Goal: Task Accomplishment & Management: Manage account settings

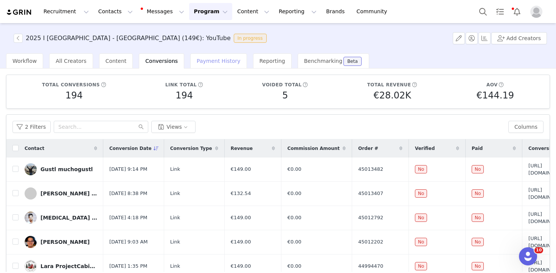
click at [219, 67] on div "Payment History" at bounding box center [218, 60] width 57 height 15
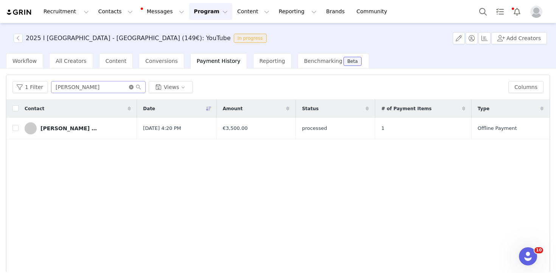
click at [129, 87] on icon "icon: close-circle" at bounding box center [131, 87] width 5 height 5
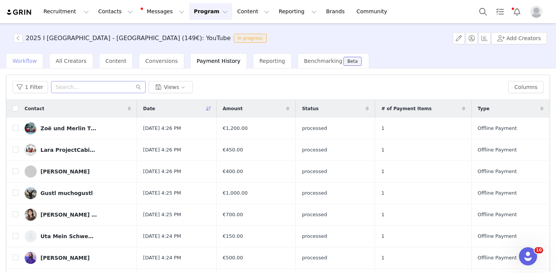
click at [26, 58] on span "Workflow" at bounding box center [24, 61] width 24 height 6
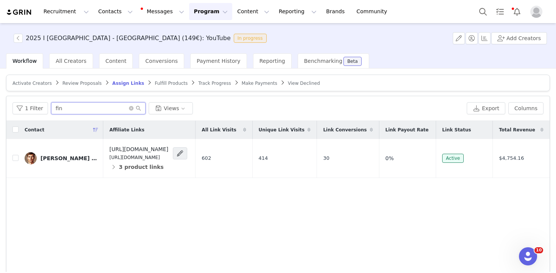
click at [81, 109] on input "fin" at bounding box center [98, 108] width 95 height 12
type input "r"
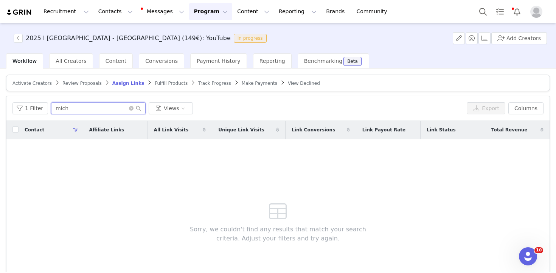
type input "mich"
click at [150, 68] on div "Conversions" at bounding box center [161, 60] width 45 height 15
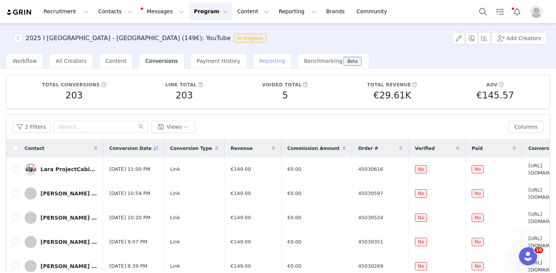
click at [265, 60] on span "Reporting" at bounding box center [273, 61] width 26 height 6
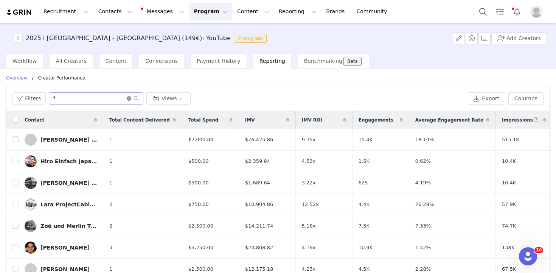
click at [127, 99] on icon "icon: close-circle" at bounding box center [129, 98] width 5 height 5
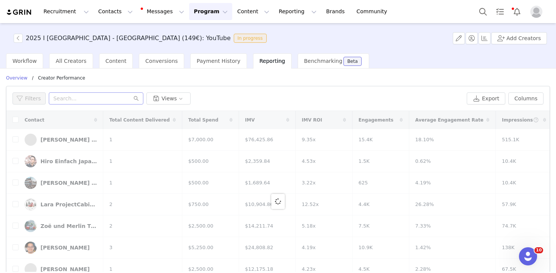
click at [24, 84] on div "Date Custom [DATE] ~ [DATE] Apply Filters Clear All Overview / creator performa…" at bounding box center [278, 194] width 544 height 238
click at [20, 75] on p "Overview" at bounding box center [17, 78] width 22 height 7
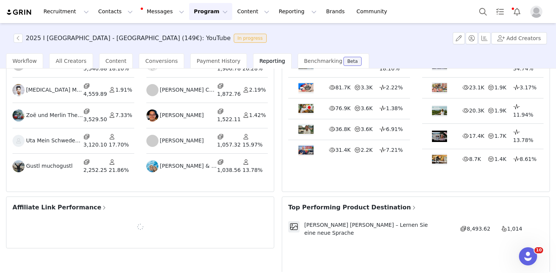
scroll to position [220, 0]
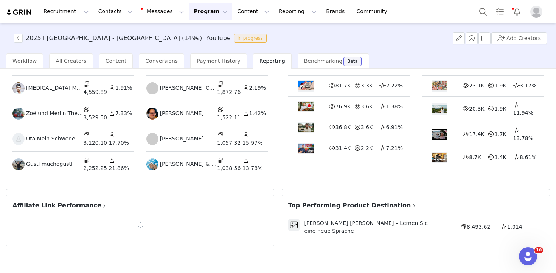
click at [51, 201] on span "Affiliate Link Performance" at bounding box center [59, 205] width 95 height 9
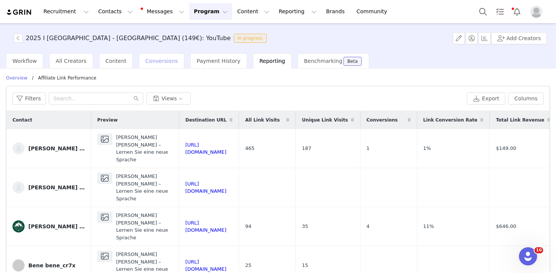
click at [147, 64] on span "Conversions" at bounding box center [161, 61] width 33 height 6
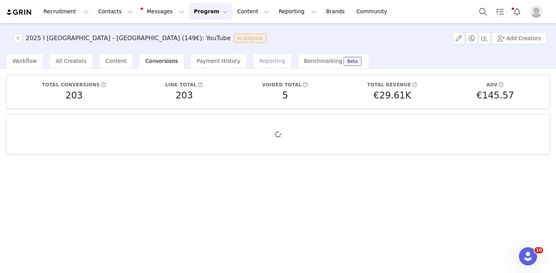
click at [269, 59] on span "Reporting" at bounding box center [273, 61] width 26 height 6
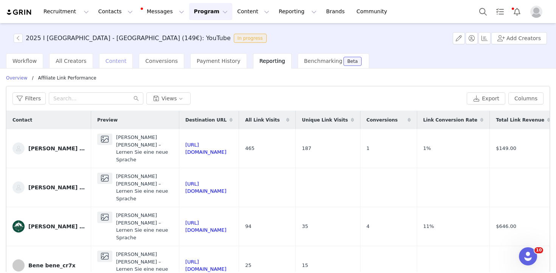
click at [111, 57] on div "Content" at bounding box center [116, 60] width 34 height 15
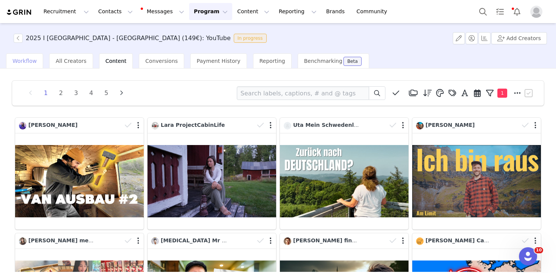
click at [29, 61] on span "Workflow" at bounding box center [24, 61] width 24 height 6
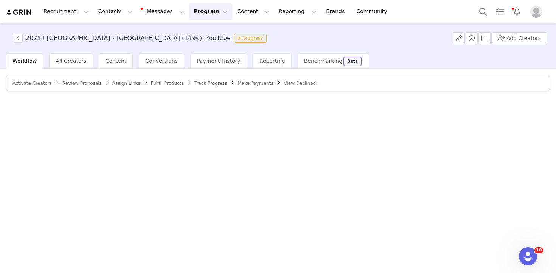
click at [32, 82] on span "Activate Creators" at bounding box center [31, 83] width 39 height 5
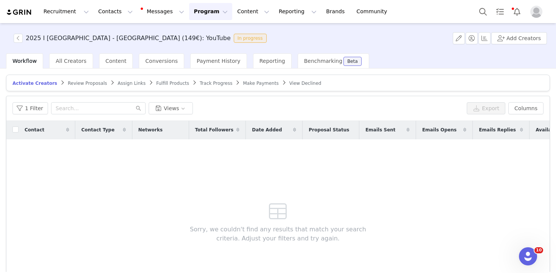
click at [118, 82] on span "Assign Links" at bounding box center [132, 83] width 28 height 5
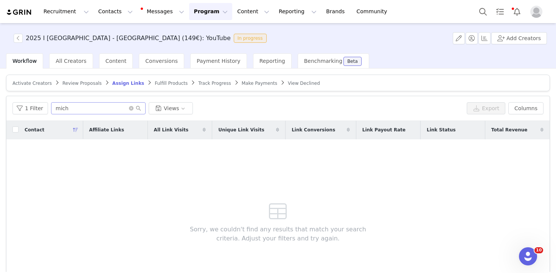
click at [132, 106] on span at bounding box center [135, 108] width 12 height 5
click at [129, 109] on icon "icon: close-circle" at bounding box center [131, 108] width 5 height 5
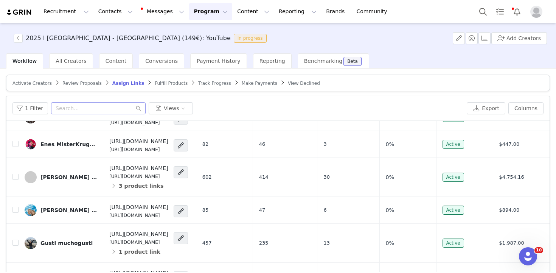
scroll to position [240, 0]
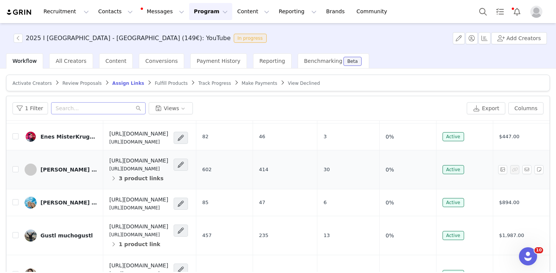
click at [73, 173] on div "[PERSON_NAME] finnsfairytale" at bounding box center [68, 170] width 57 height 6
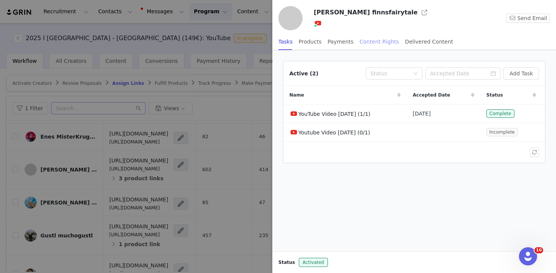
click at [386, 40] on div "Content Rights" at bounding box center [379, 41] width 39 height 17
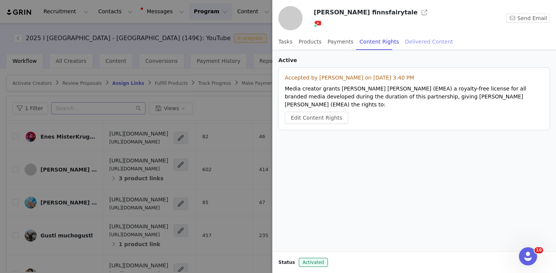
click at [418, 38] on div "Delivered Content" at bounding box center [429, 41] width 48 height 17
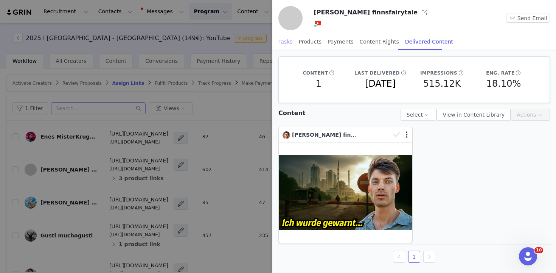
click at [279, 46] on div "Tasks" at bounding box center [286, 41] width 14 height 17
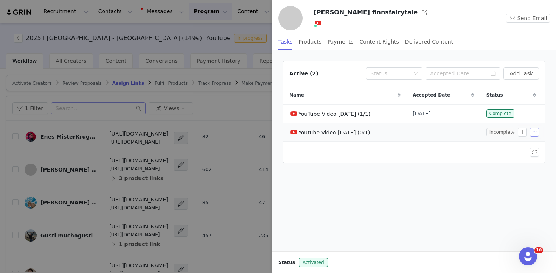
click at [534, 133] on button "button" at bounding box center [534, 132] width 9 height 9
click at [519, 145] on span "Edit Task" at bounding box center [517, 146] width 23 height 8
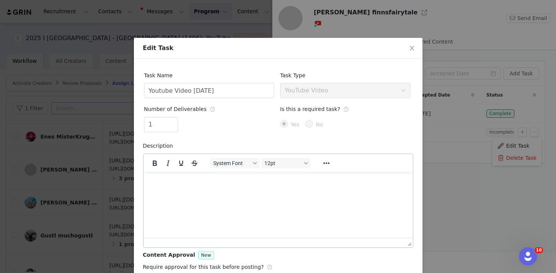
scroll to position [0, 0]
click at [414, 45] on icon "icon: close" at bounding box center [412, 48] width 6 height 6
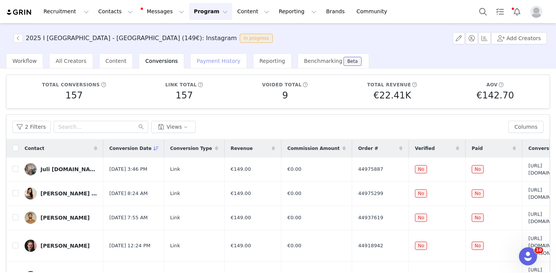
click at [217, 65] on div "Payment History" at bounding box center [218, 60] width 57 height 15
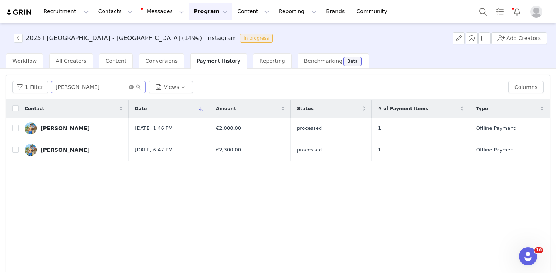
click at [129, 88] on icon "icon: close-circle" at bounding box center [131, 87] width 5 height 5
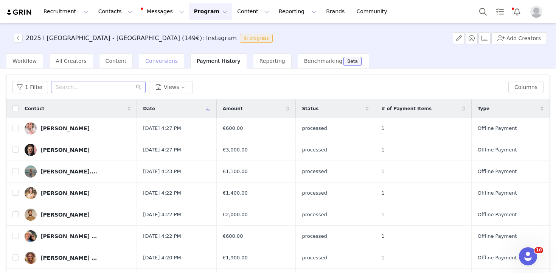
click at [139, 58] on div "Conversions" at bounding box center [161, 60] width 45 height 15
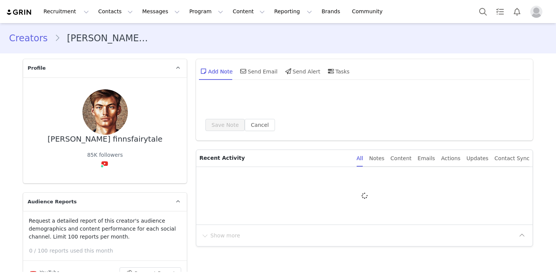
type input "+1 ([GEOGRAPHIC_DATA])"
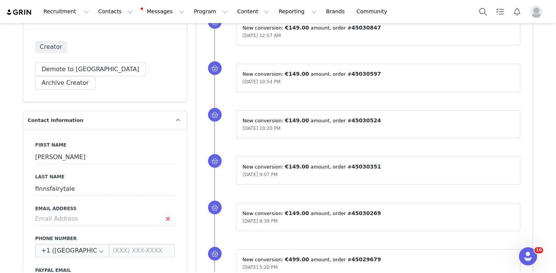
scroll to position [205, 0]
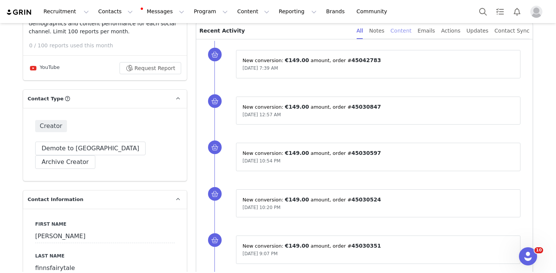
click at [408, 30] on div "Content" at bounding box center [401, 30] width 21 height 17
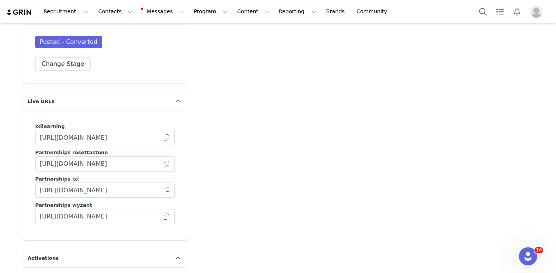
scroll to position [1549, 0]
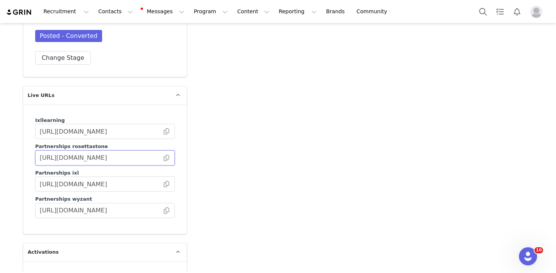
click at [167, 150] on input "https://partnerships.rosettastone.com/f0f82736-50a0-4ba5-8982-52ef2fdf95cd" at bounding box center [105, 157] width 140 height 15
click at [166, 158] on span at bounding box center [167, 158] width 8 height 0
